Goal: Navigation & Orientation: Understand site structure

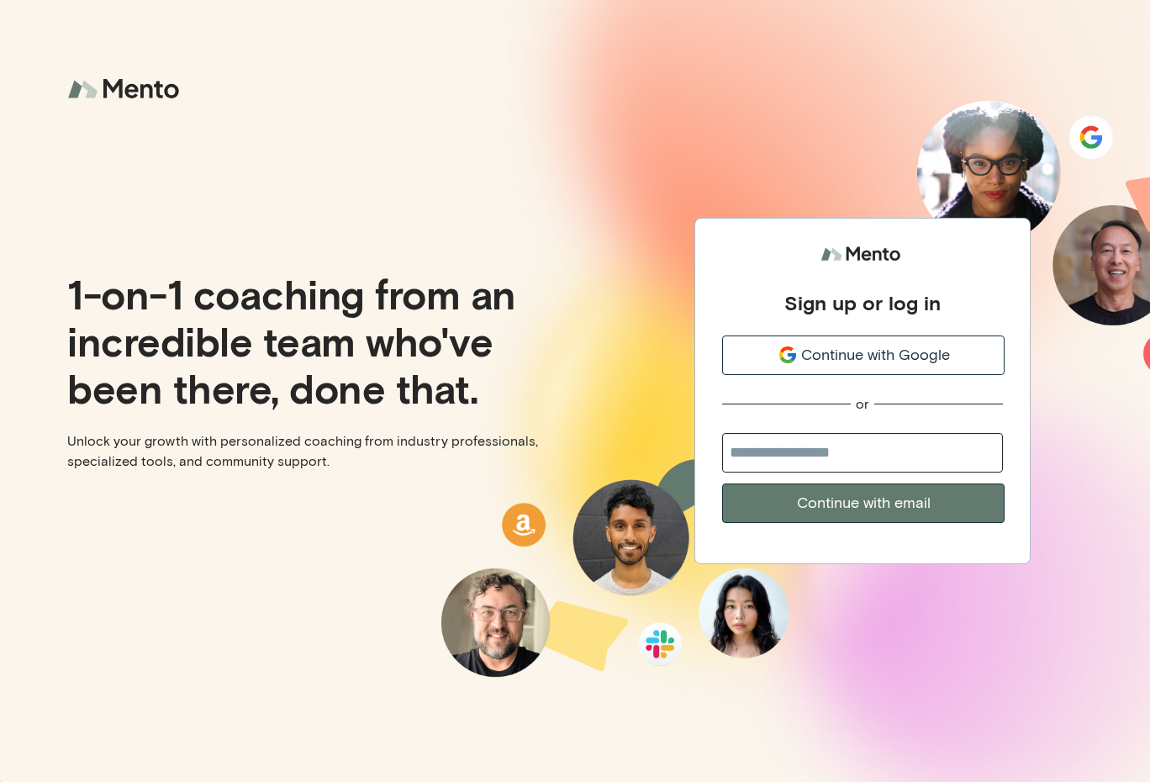
click at [836, 362] on span "Continue with Google" at bounding box center [875, 355] width 149 height 23
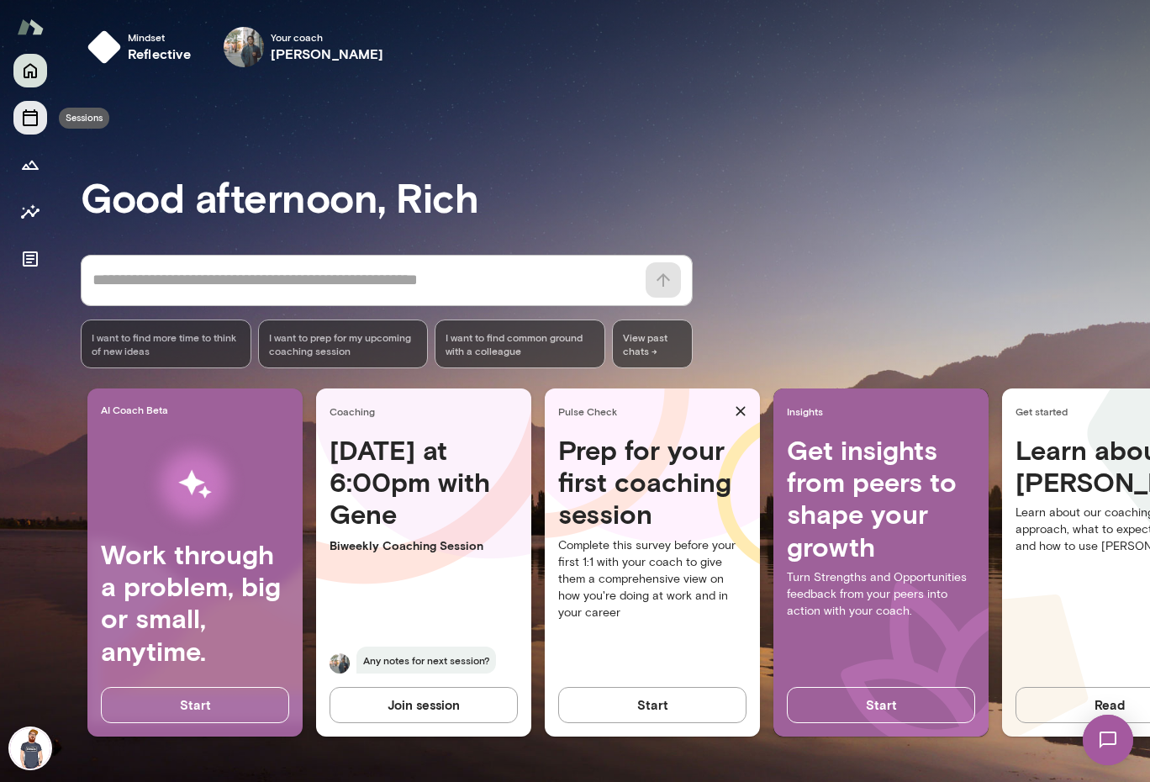
click at [33, 119] on icon "Sessions" at bounding box center [30, 118] width 20 height 20
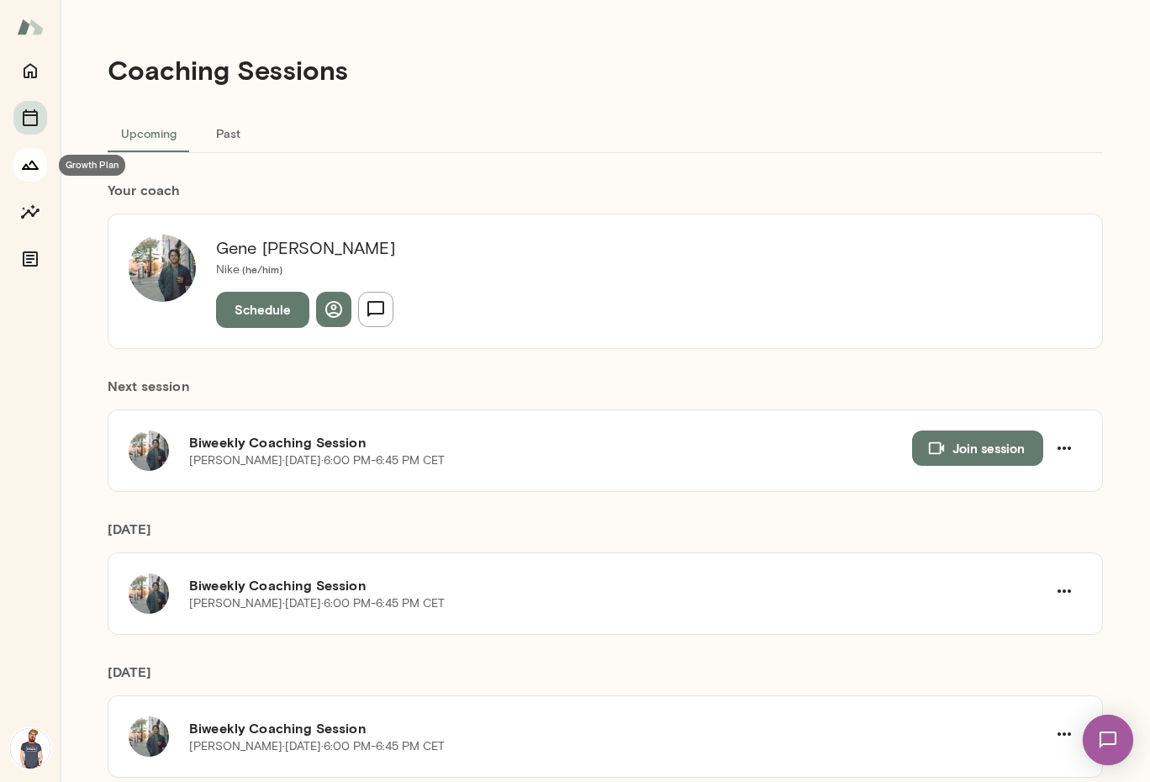
click at [31, 168] on icon "Growth Plan" at bounding box center [30, 165] width 17 height 9
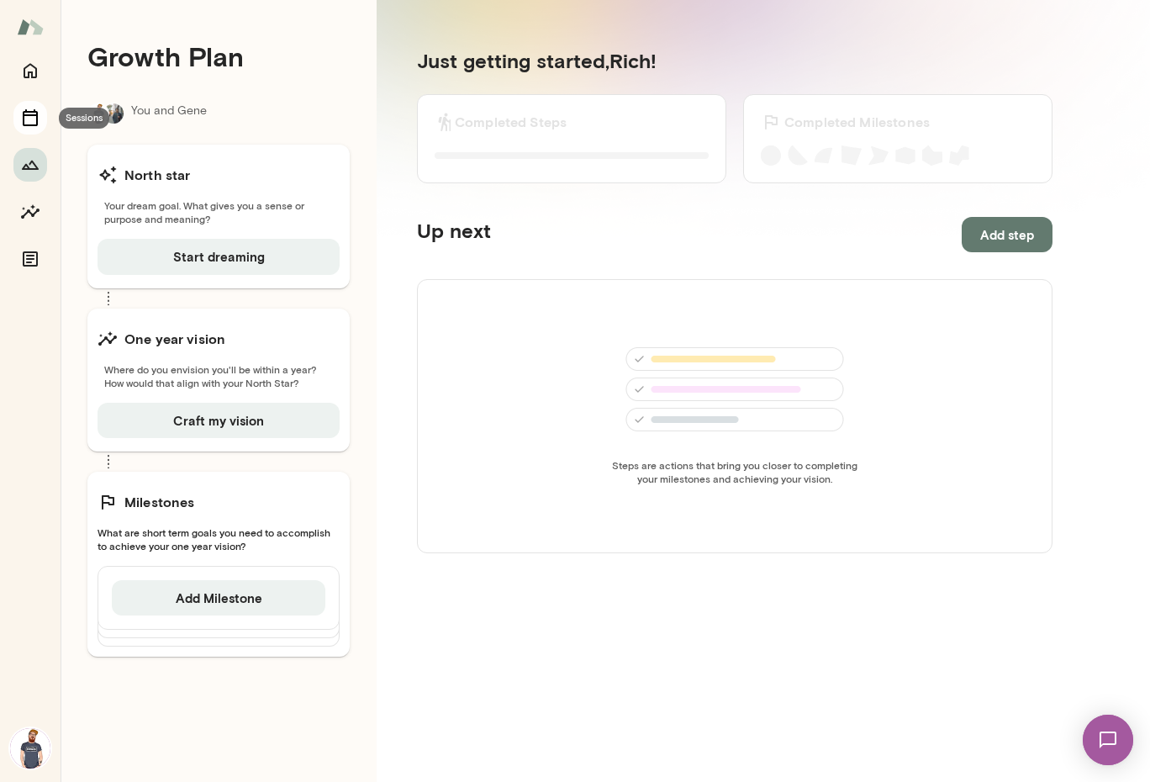
click at [33, 119] on icon "Sessions" at bounding box center [30, 118] width 20 height 20
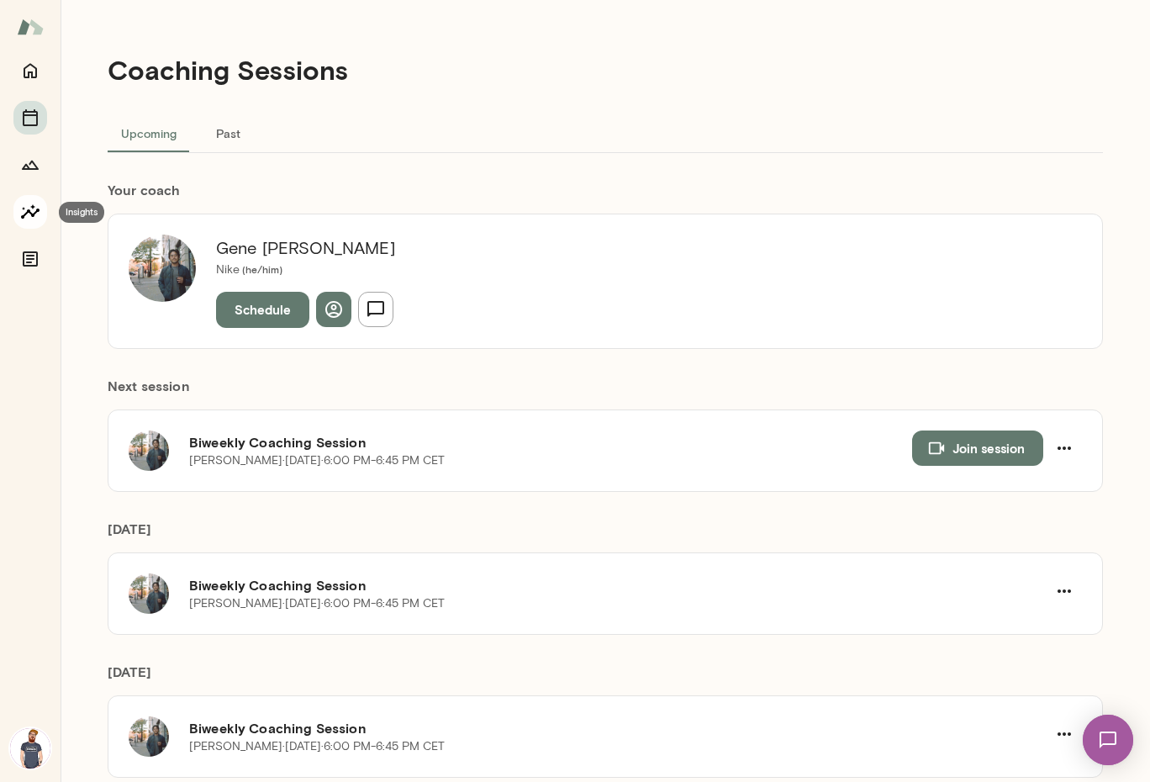
click at [21, 212] on icon "Insights" at bounding box center [30, 212] width 20 height 20
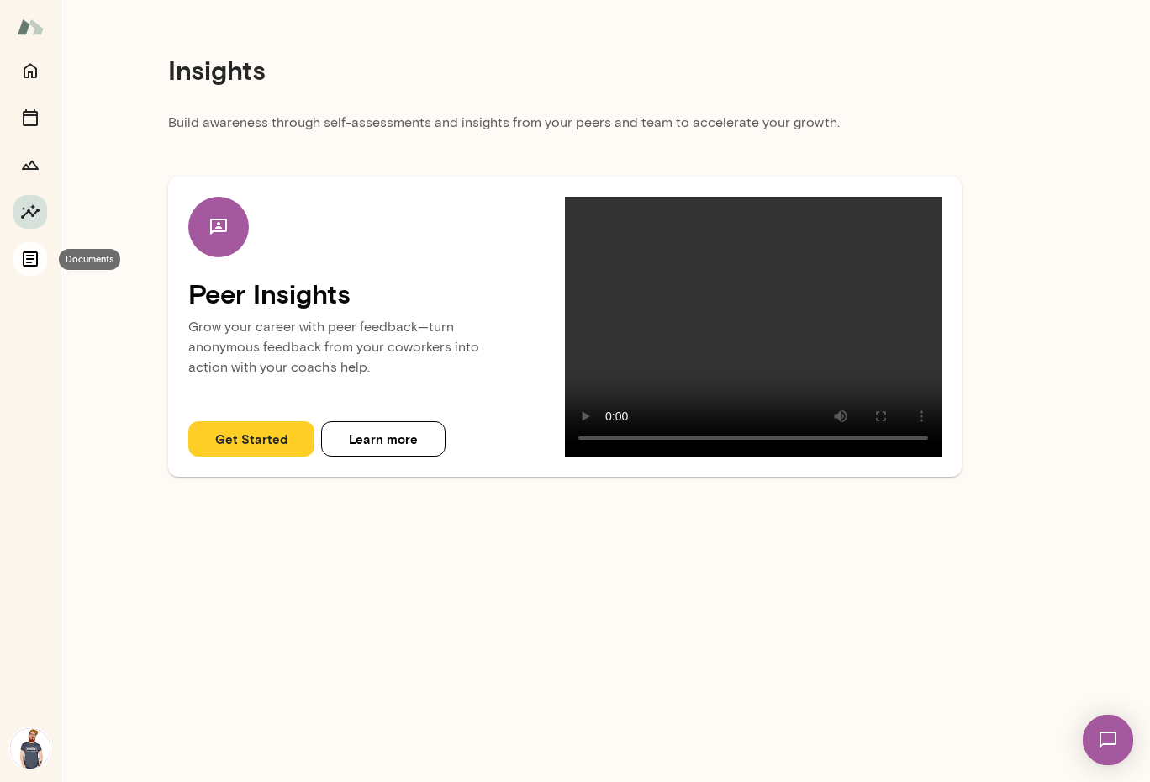
click at [33, 252] on icon "Documents" at bounding box center [30, 258] width 15 height 15
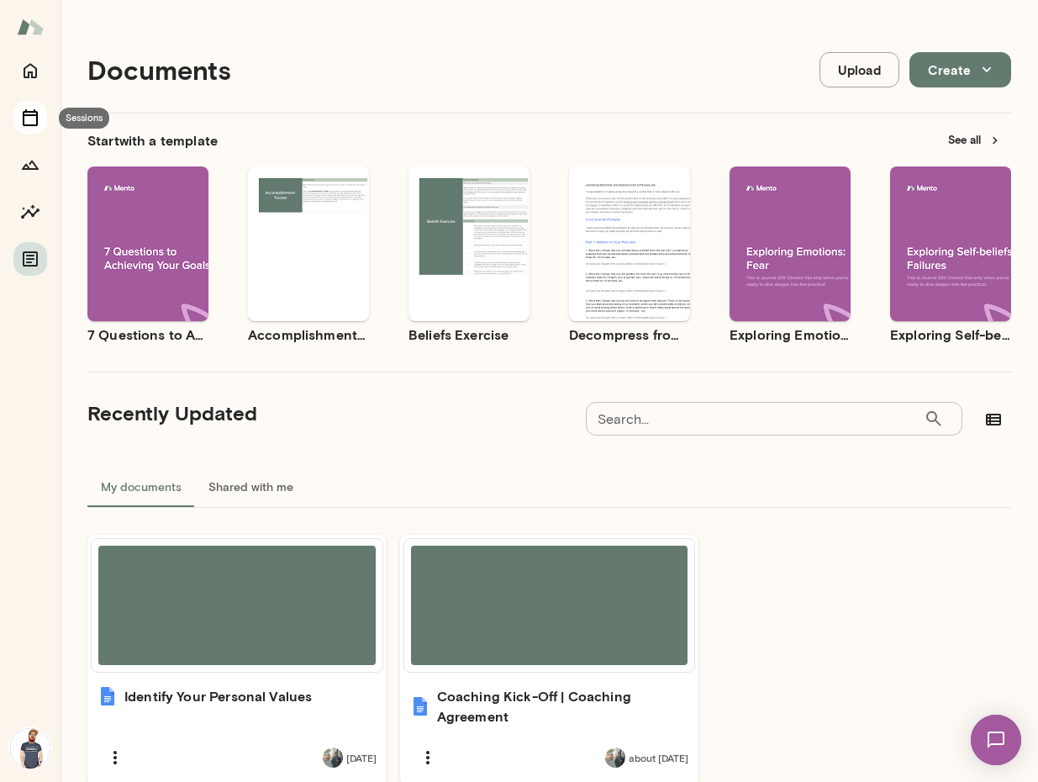
click at [30, 115] on icon "Sessions" at bounding box center [30, 117] width 15 height 17
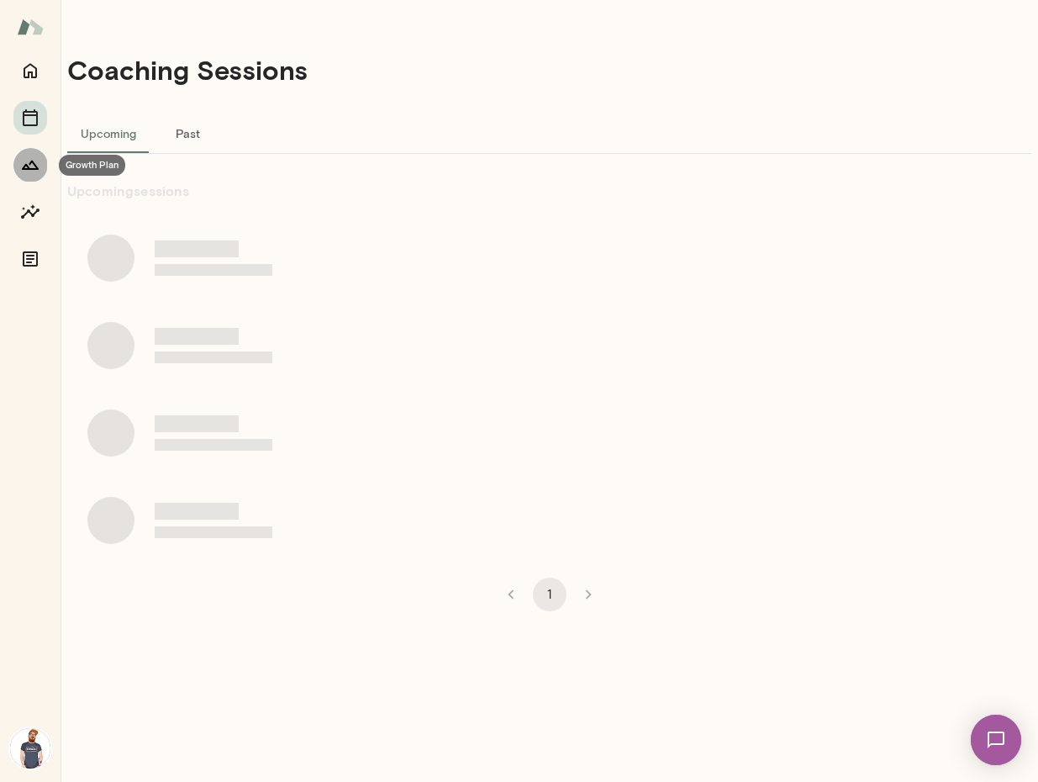
click at [37, 169] on icon "Growth Plan" at bounding box center [30, 165] width 17 height 9
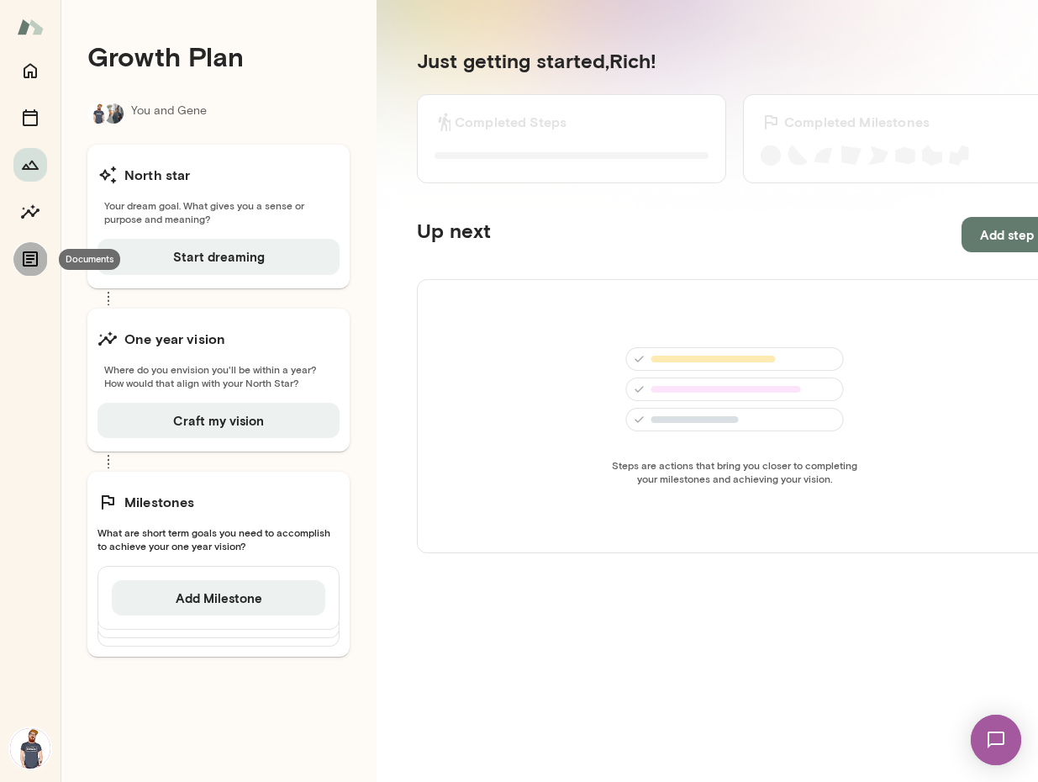
click at [32, 258] on icon "Documents" at bounding box center [30, 258] width 15 height 15
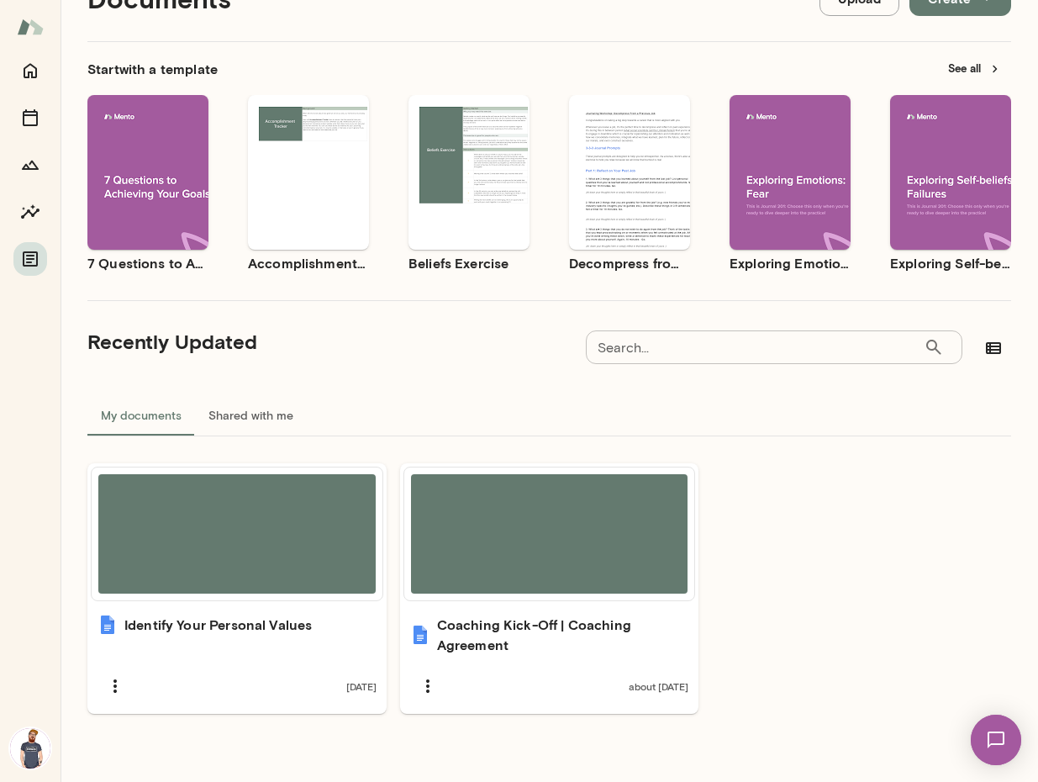
scroll to position [84, 0]
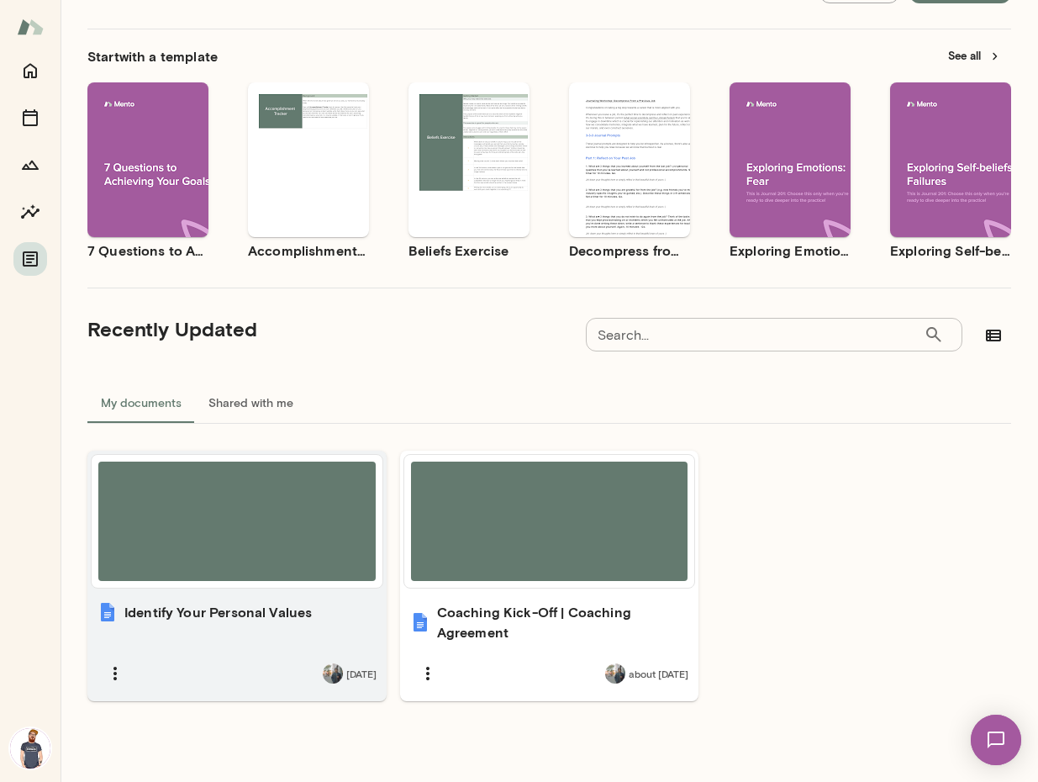
click at [292, 518] on div at bounding box center [236, 521] width 277 height 119
